Goal: Use online tool/utility: Utilize a website feature to perform a specific function

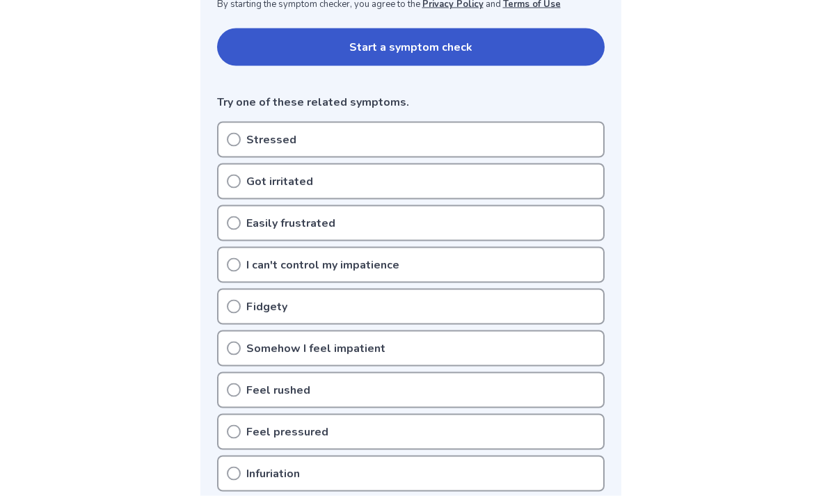
scroll to position [292, 0]
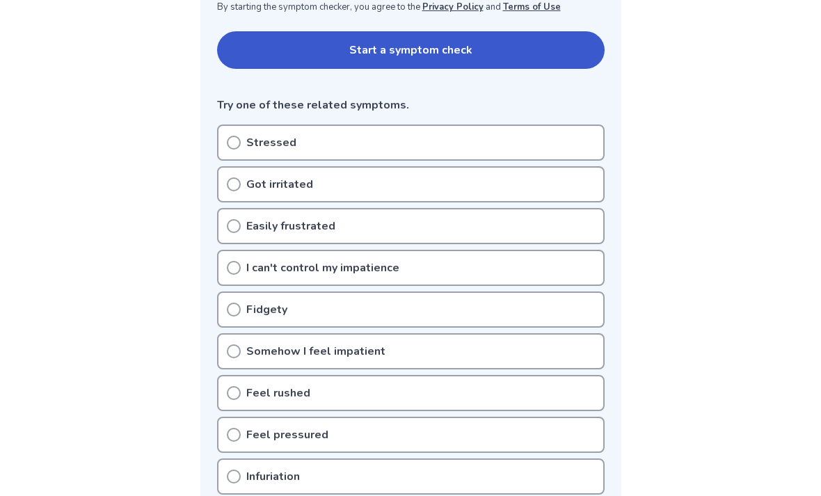
click at [490, 141] on div "Stressed" at bounding box center [410, 142] width 387 height 36
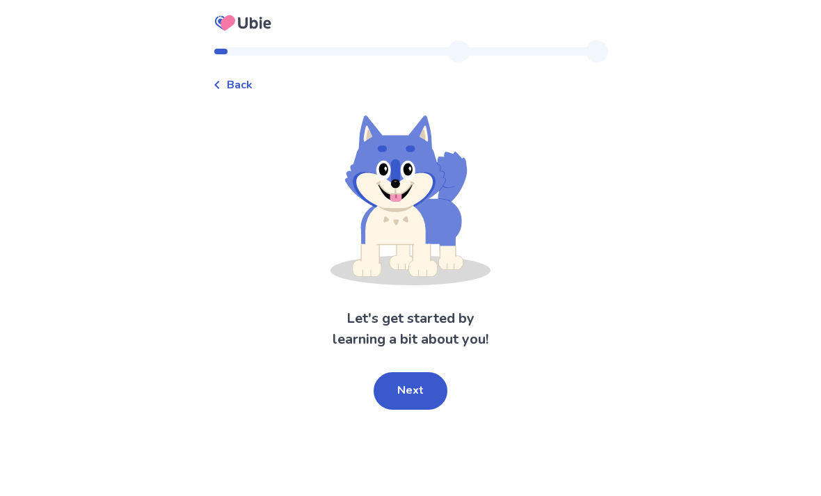
click at [429, 380] on button "Next" at bounding box center [410, 391] width 74 height 38
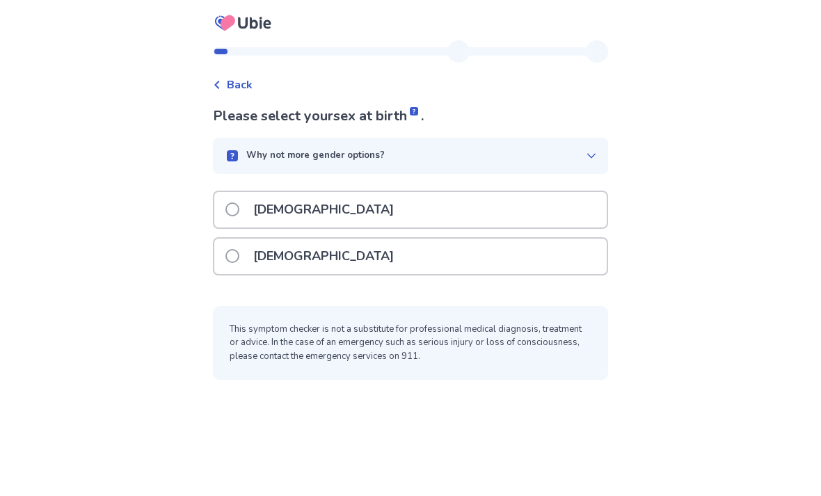
click at [538, 254] on div "Female" at bounding box center [410, 256] width 392 height 35
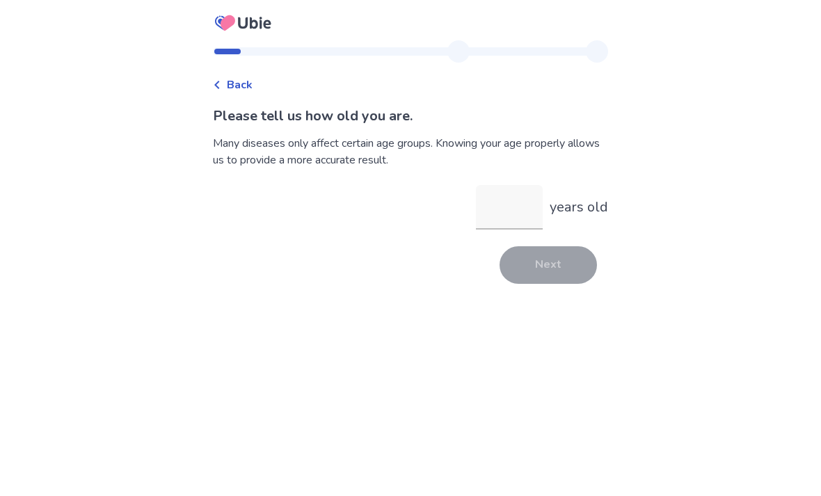
click at [524, 209] on input "years old" at bounding box center [509, 207] width 67 height 45
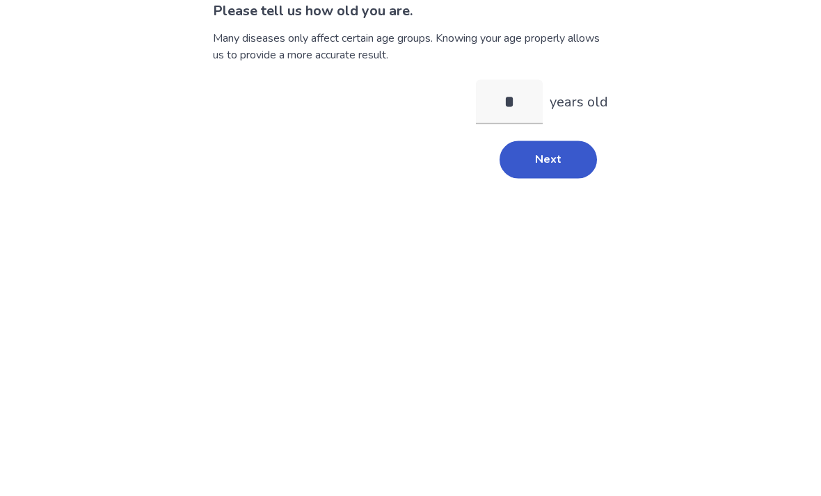
type input "**"
click at [550, 246] on button "Next" at bounding box center [547, 265] width 97 height 38
